Goal: Navigation & Orientation: Understand site structure

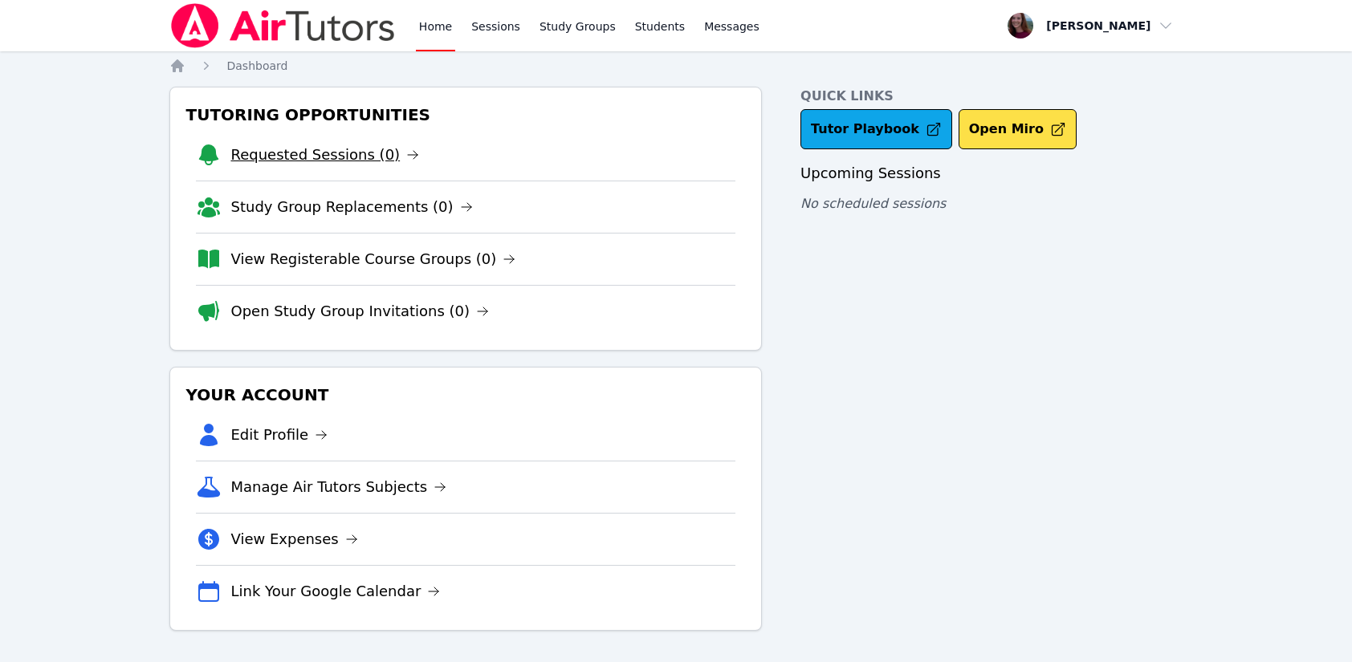
click at [299, 162] on link "Requested Sessions (0)" at bounding box center [325, 155] width 189 height 22
click at [330, 266] on link "View Registerable Course Groups (0)" at bounding box center [373, 259] width 285 height 22
click at [874, 116] on link "Tutor Playbook" at bounding box center [876, 129] width 152 height 40
